Goal: Task Accomplishment & Management: Use online tool/utility

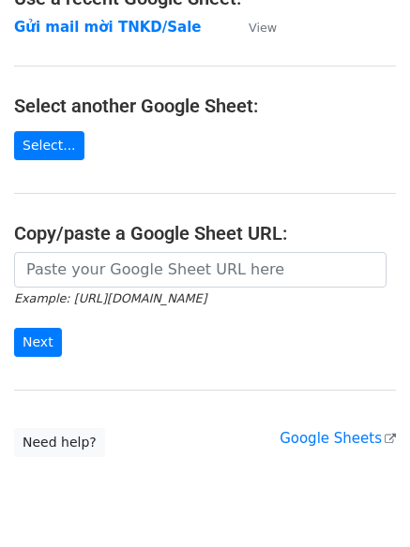
scroll to position [153, 0]
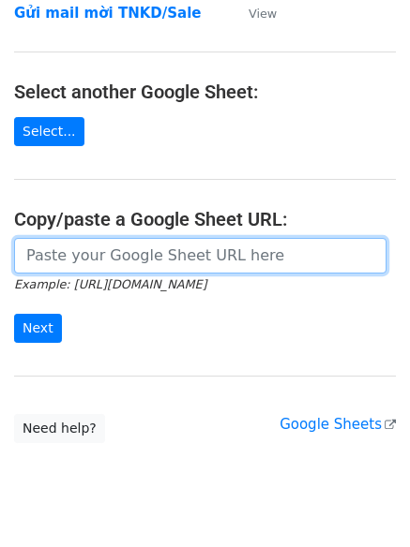
click at [132, 250] on input "url" at bounding box center [200, 256] width 372 height 36
paste input "[URL][DOMAIN_NAME][PERSON_NAME]"
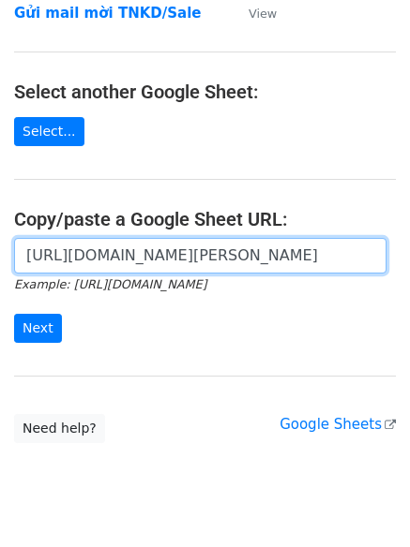
scroll to position [0, 496]
type input "[URL][DOMAIN_NAME][PERSON_NAME]"
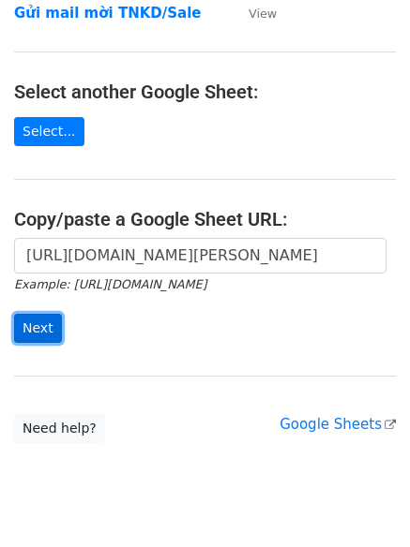
click at [48, 321] on input "Next" at bounding box center [38, 328] width 48 height 29
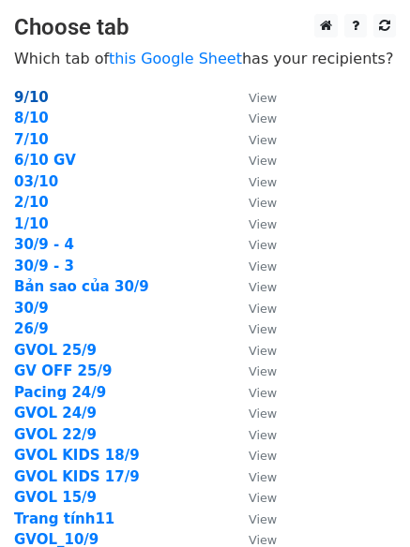
click at [26, 102] on strong "9/10" at bounding box center [31, 97] width 35 height 17
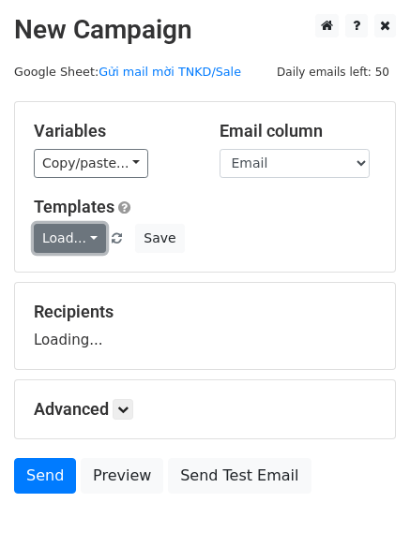
click at [82, 236] on link "Load..." at bounding box center [70, 238] width 72 height 29
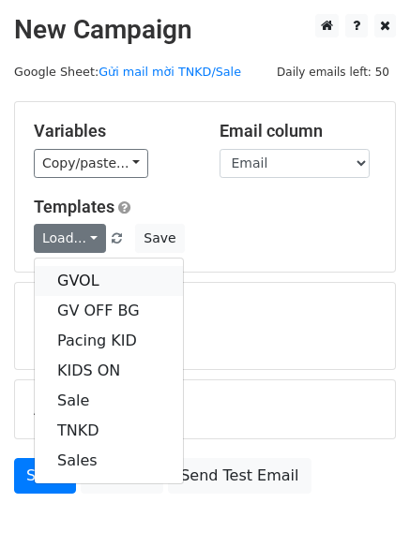
click at [68, 276] on link "GVOL" at bounding box center [109, 281] width 148 height 30
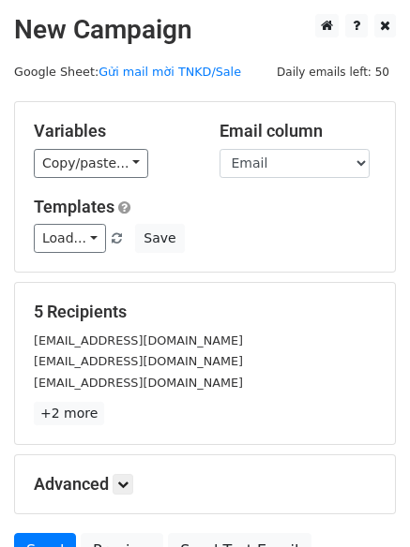
scroll to position [181, 0]
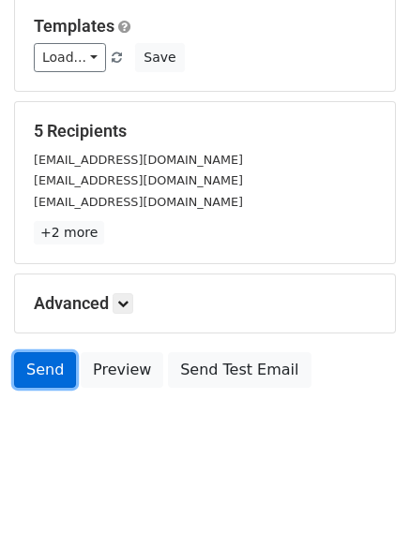
click at [47, 361] on link "Send" at bounding box center [45, 370] width 62 height 36
